Goal: Find specific page/section: Find specific page/section

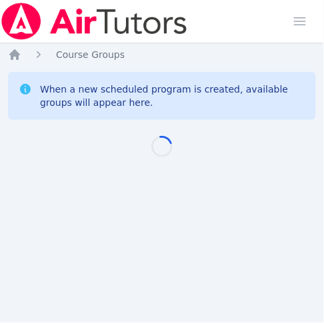
click at [27, 197] on div "Home Sessions Study Groups Students Messages Open user menu Jennifer (Jen) Grub…" at bounding box center [162, 161] width 324 height 323
